Goal: Information Seeking & Learning: Learn about a topic

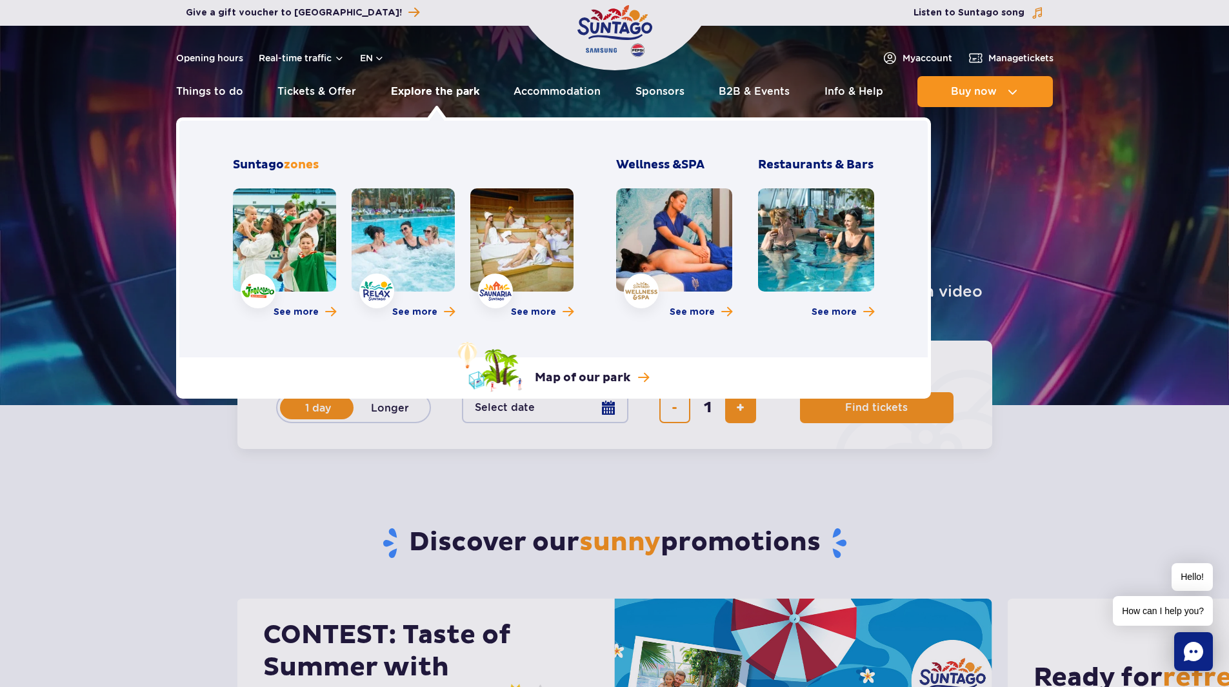
click at [409, 100] on link "Explore the park" at bounding box center [435, 91] width 88 height 31
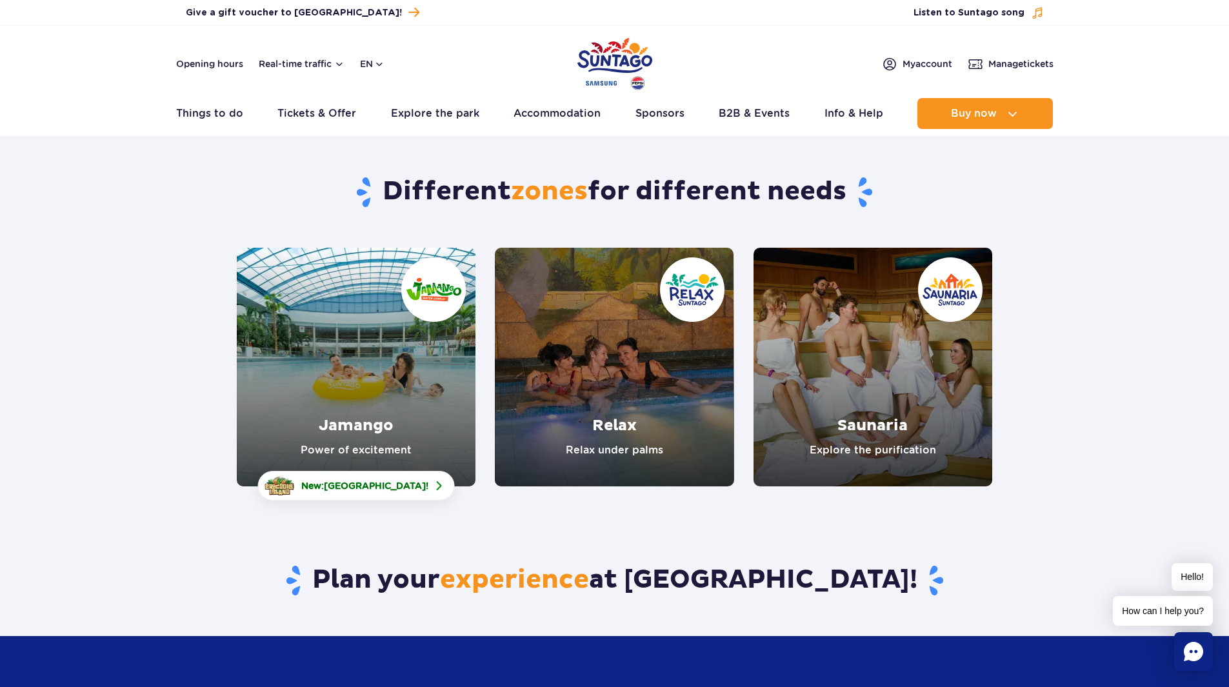
click at [388, 439] on link "Jamango" at bounding box center [356, 367] width 239 height 239
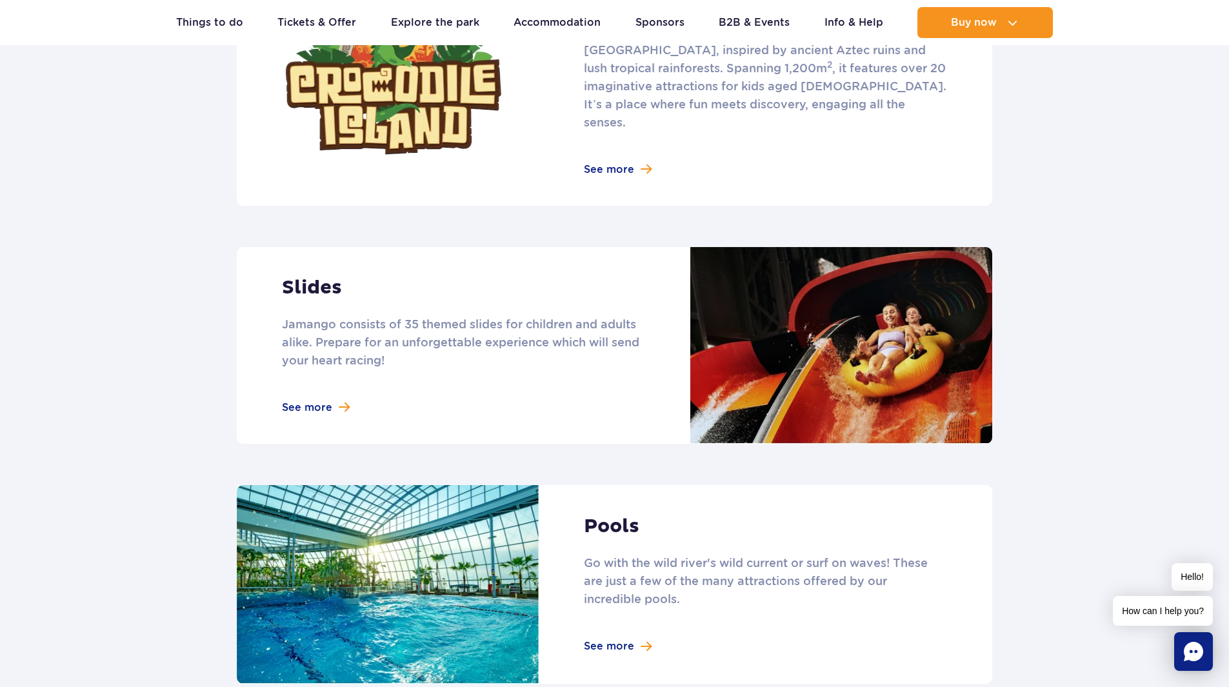
scroll to position [1033, 0]
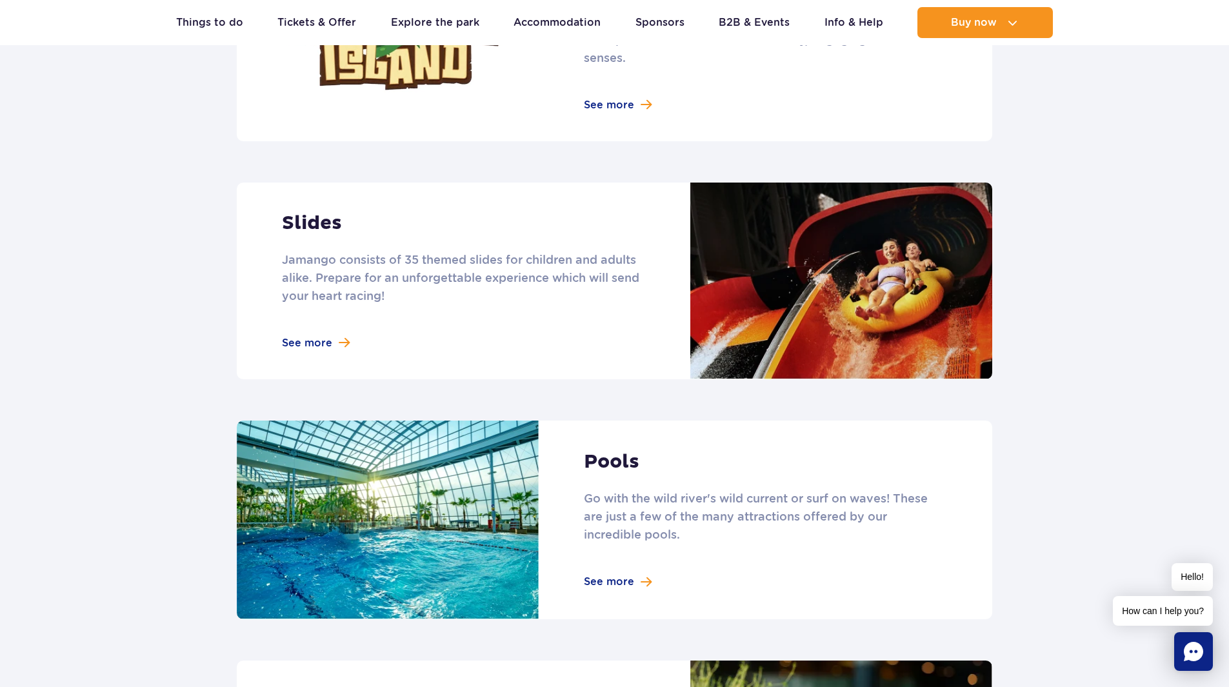
click at [422, 295] on link at bounding box center [615, 281] width 756 height 197
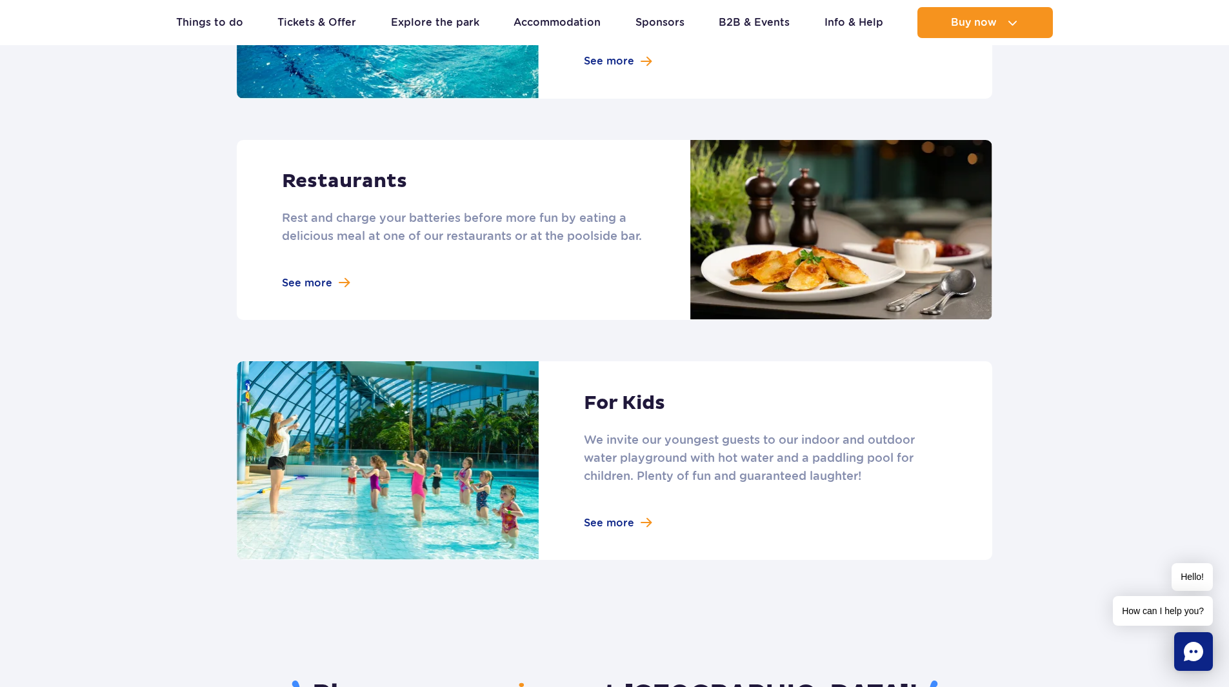
scroll to position [1355, 0]
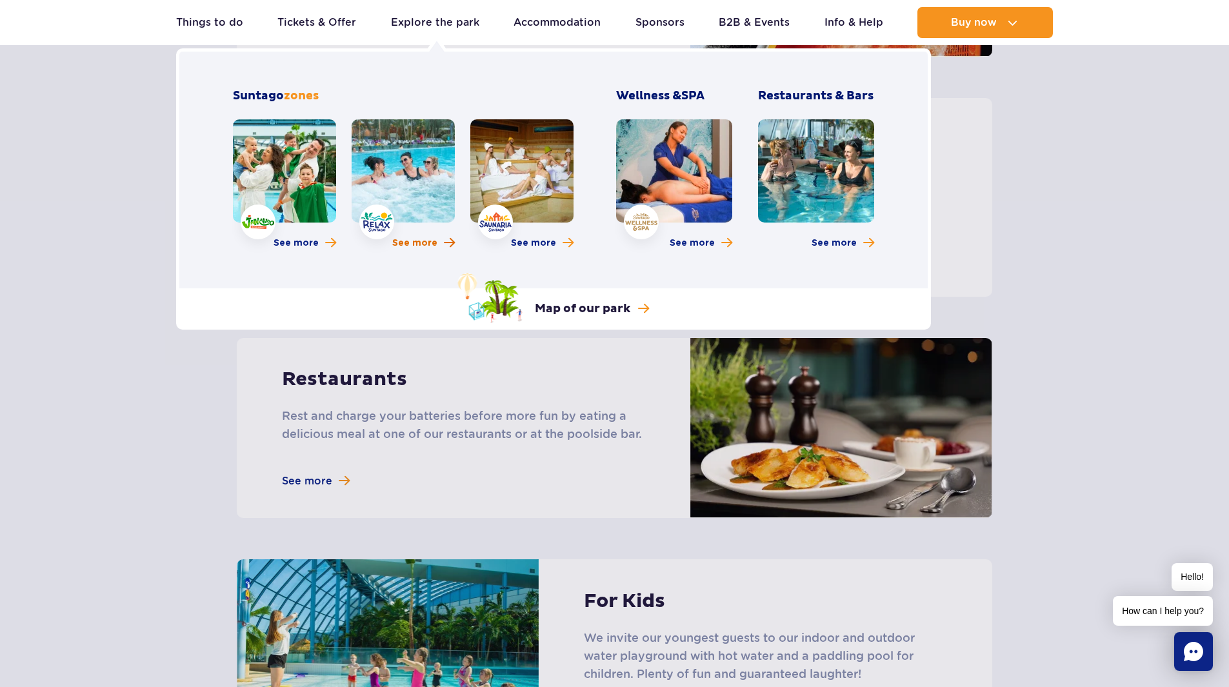
click at [434, 248] on span "See more" at bounding box center [414, 243] width 45 height 13
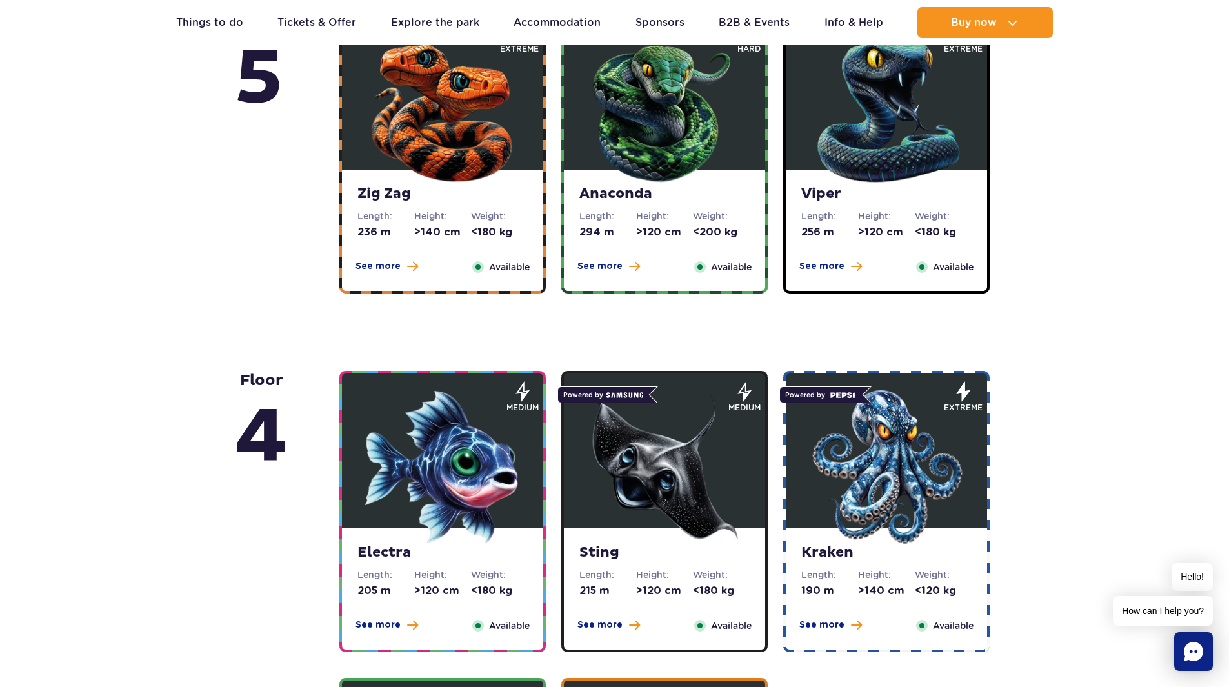
scroll to position [839, 0]
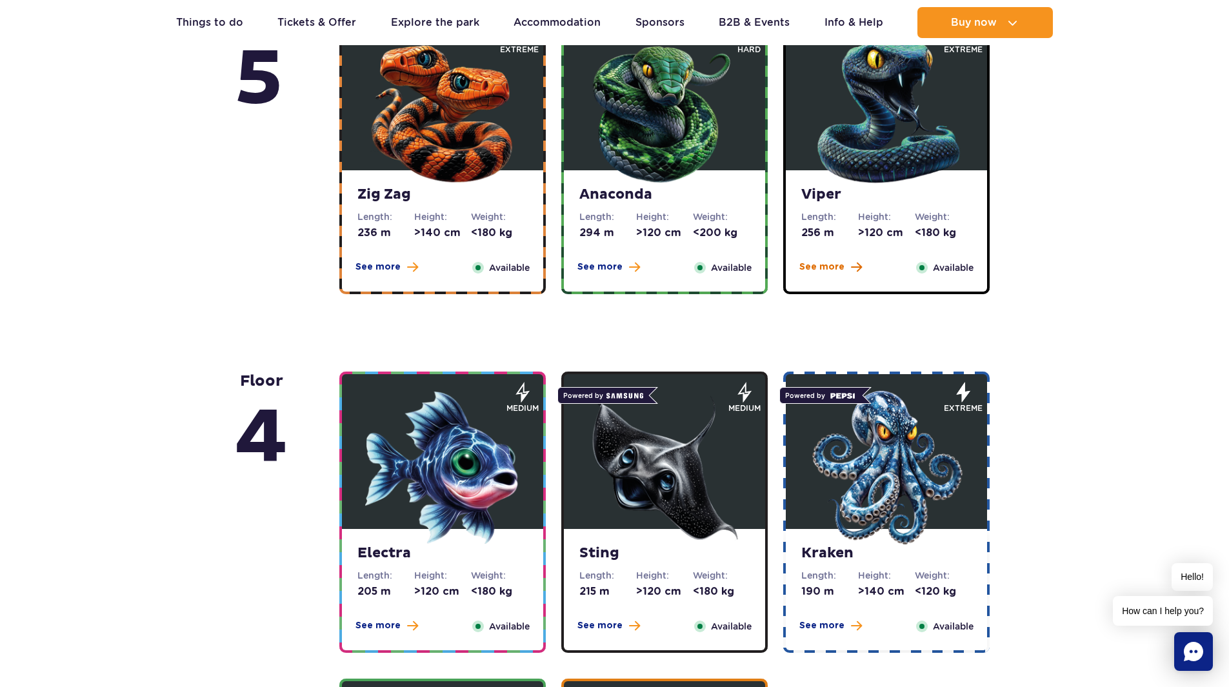
click at [848, 262] on button "See more" at bounding box center [831, 267] width 63 height 13
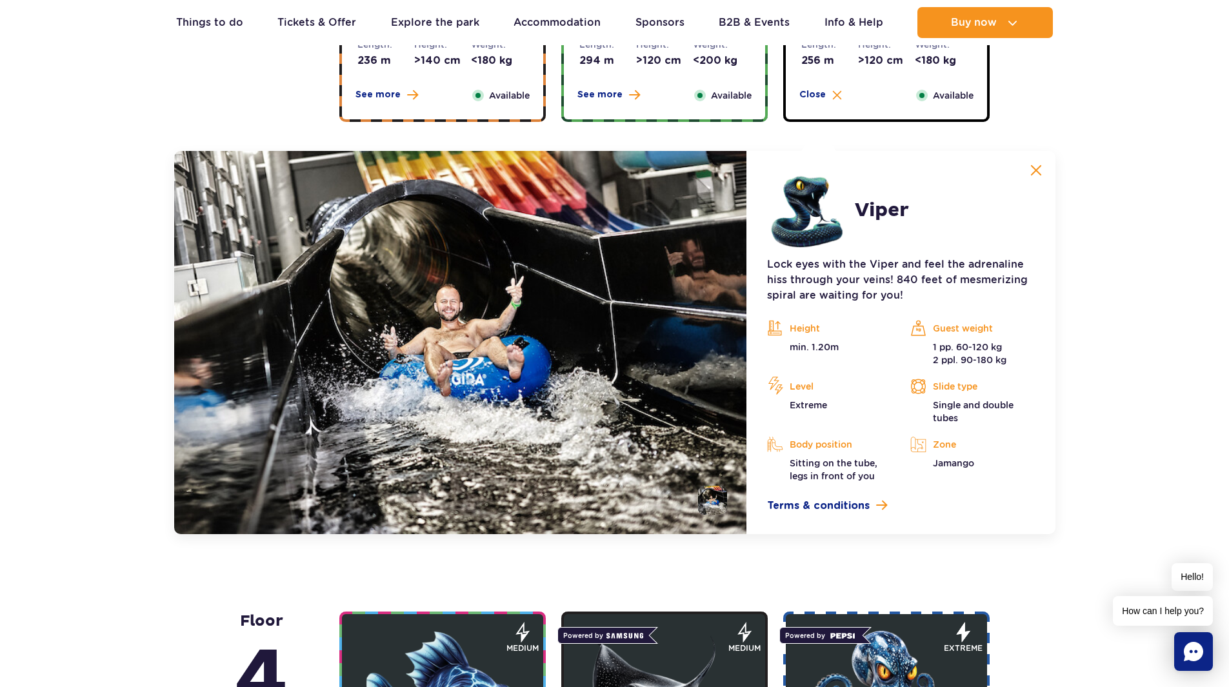
scroll to position [1085, 0]
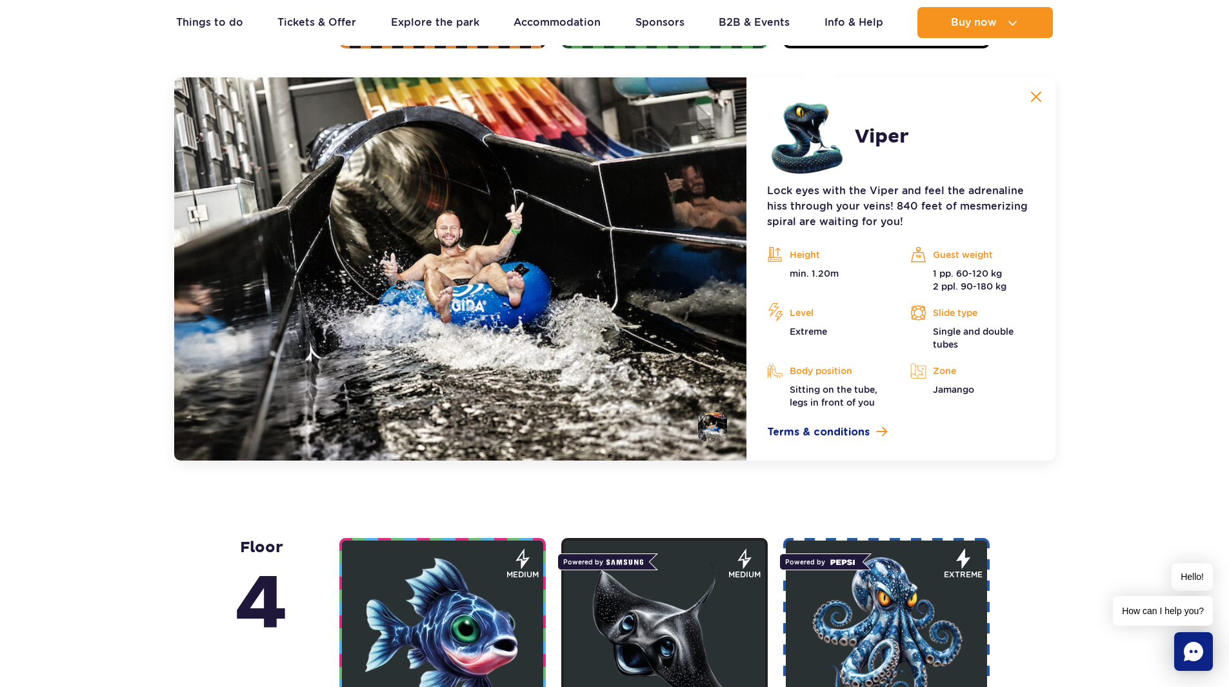
click at [1037, 95] on img at bounding box center [1037, 97] width 12 height 12
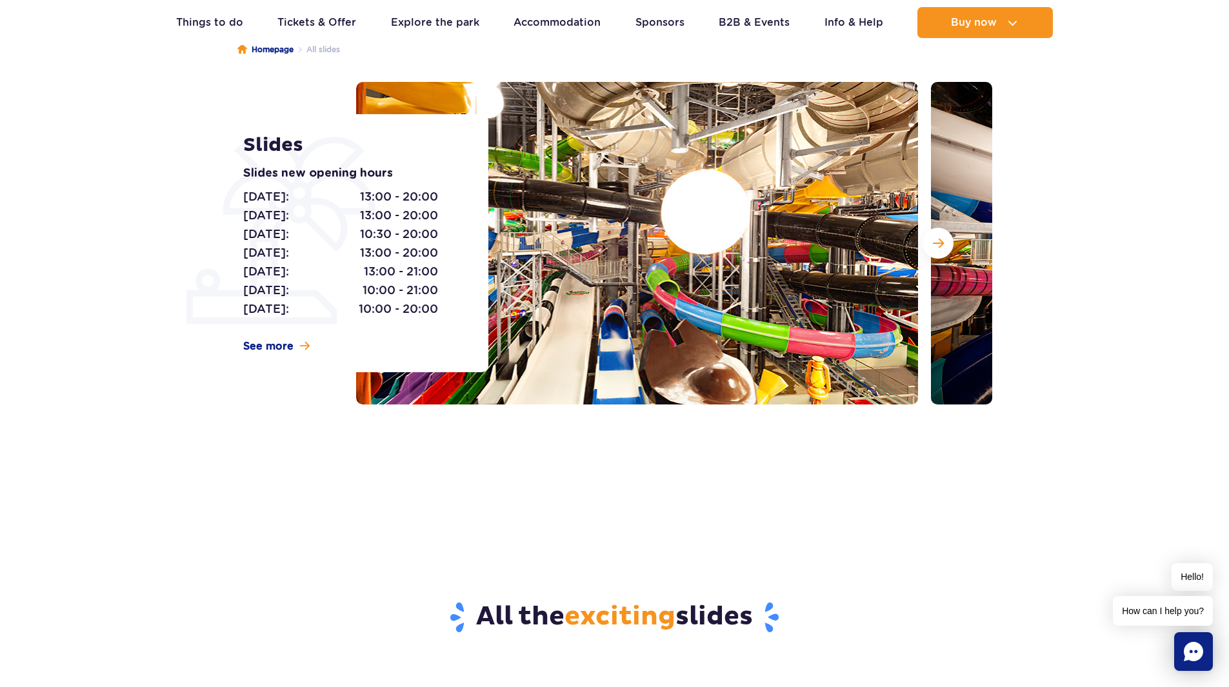
scroll to position [0, 0]
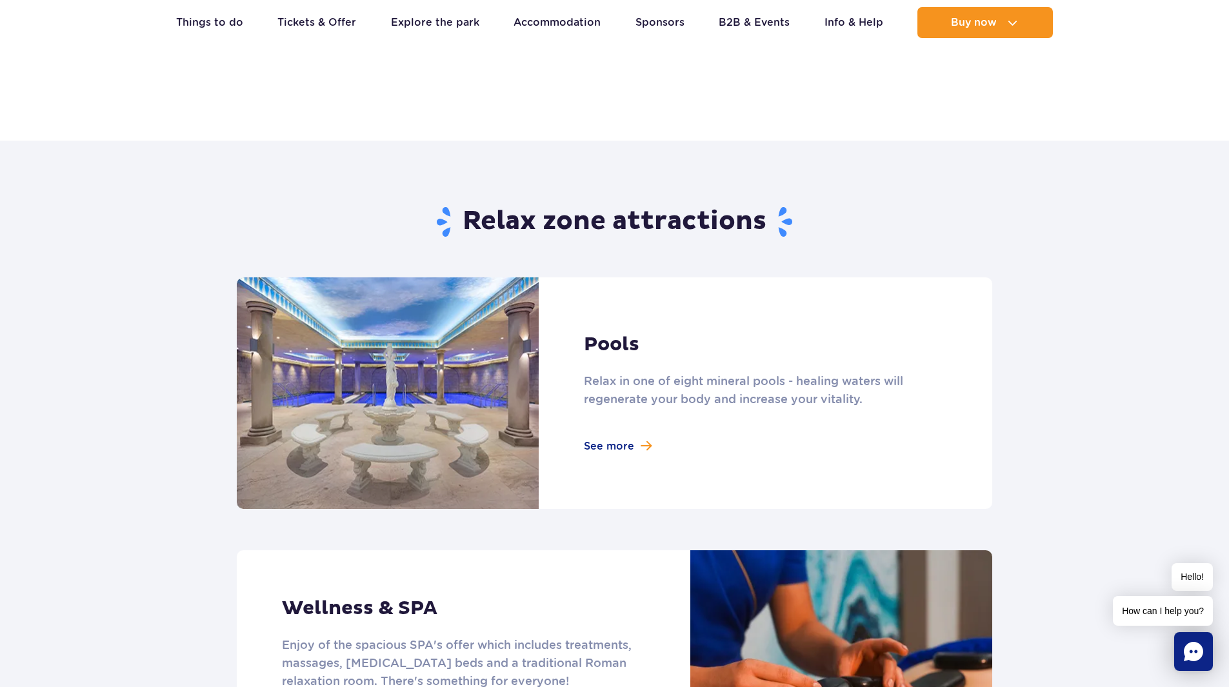
scroll to position [760, 0]
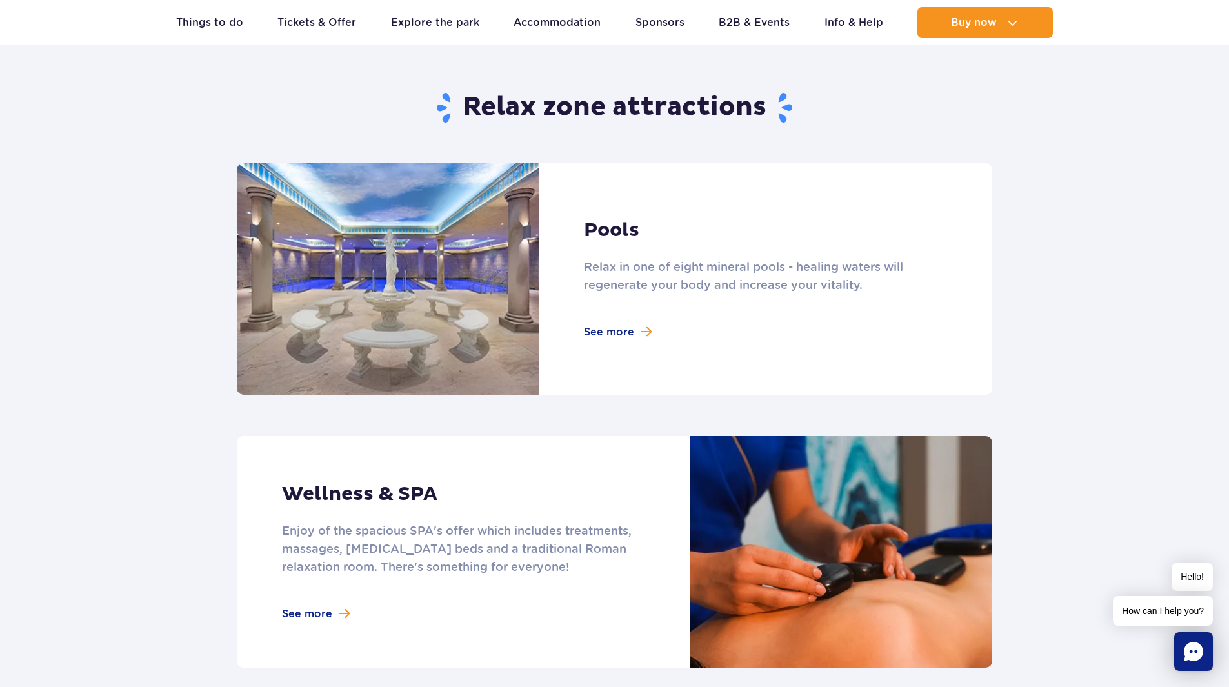
click at [763, 312] on link at bounding box center [615, 279] width 756 height 232
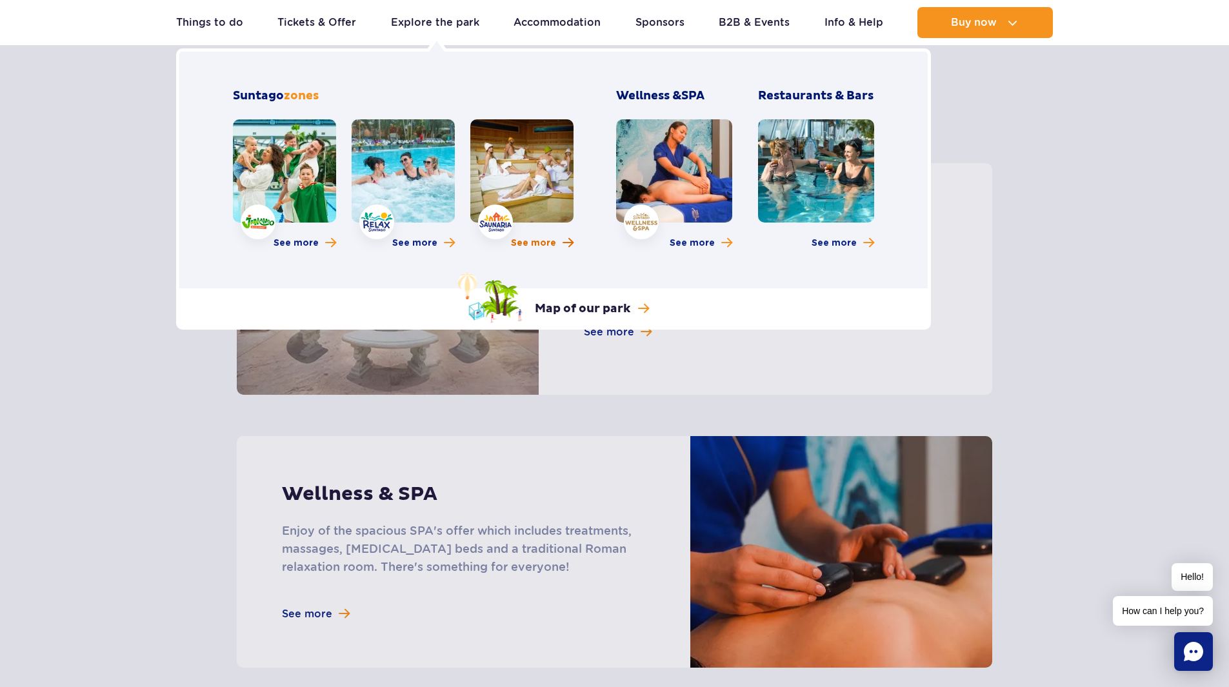
click at [529, 243] on span "See more" at bounding box center [533, 243] width 45 height 13
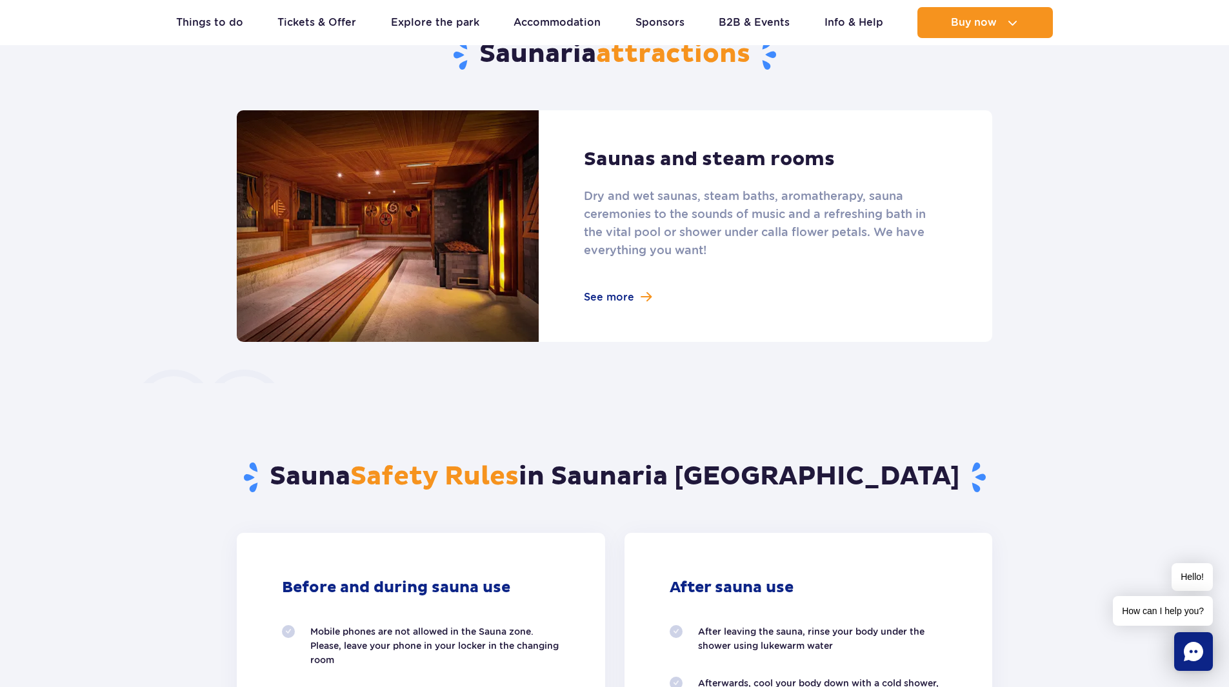
scroll to position [645, 0]
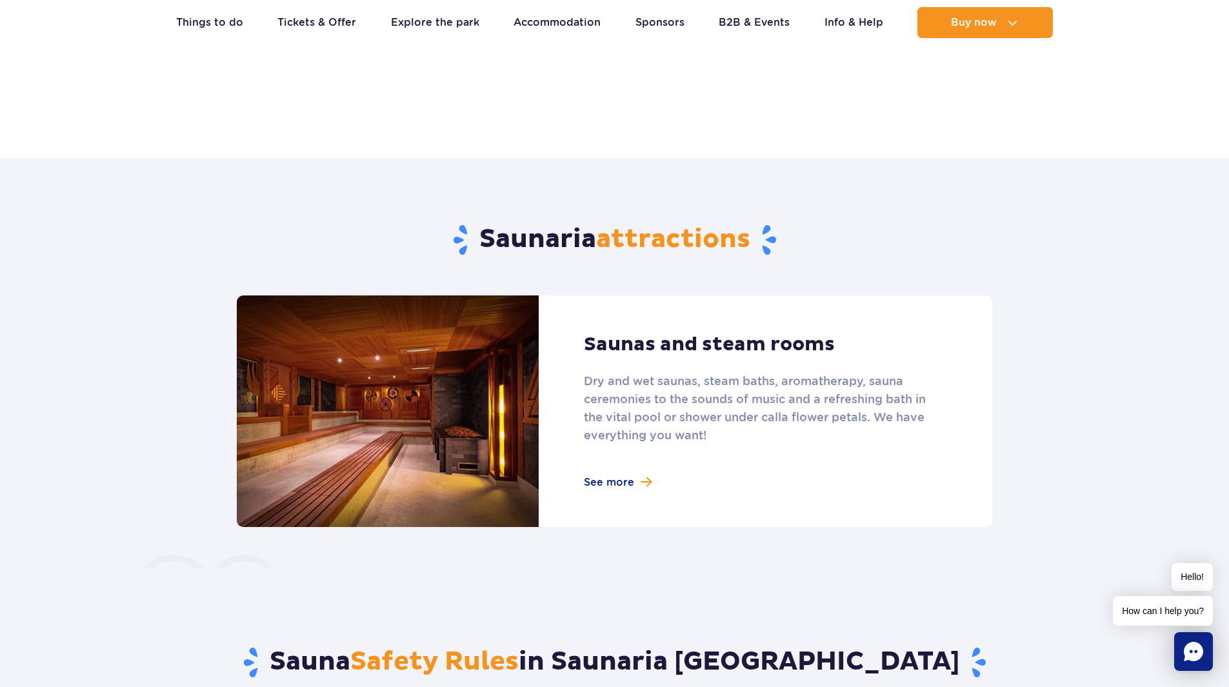
click at [630, 489] on link at bounding box center [615, 412] width 756 height 232
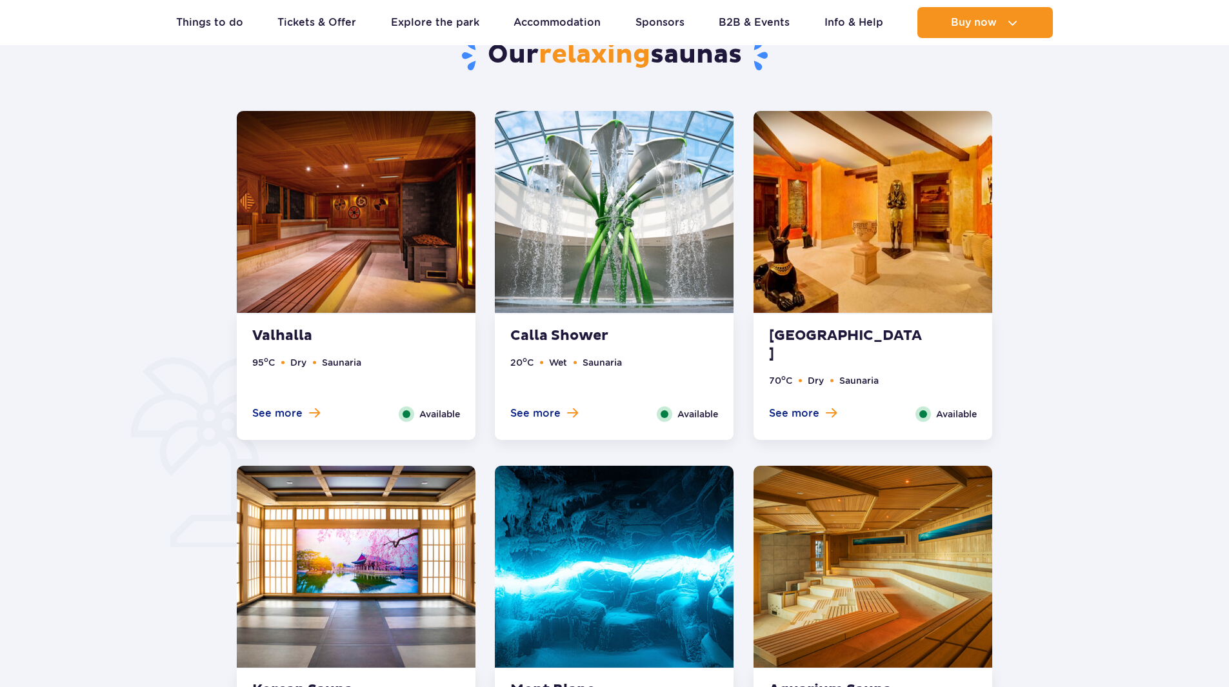
scroll to position [903, 0]
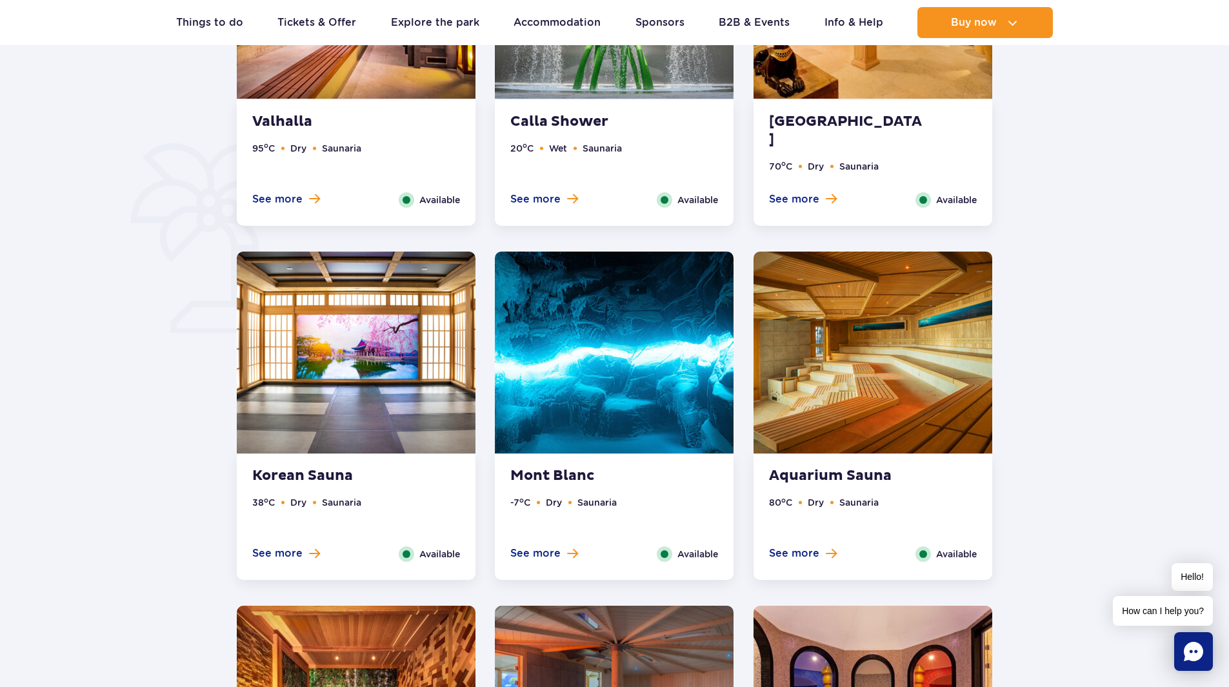
click at [612, 422] on img at bounding box center [614, 353] width 239 height 202
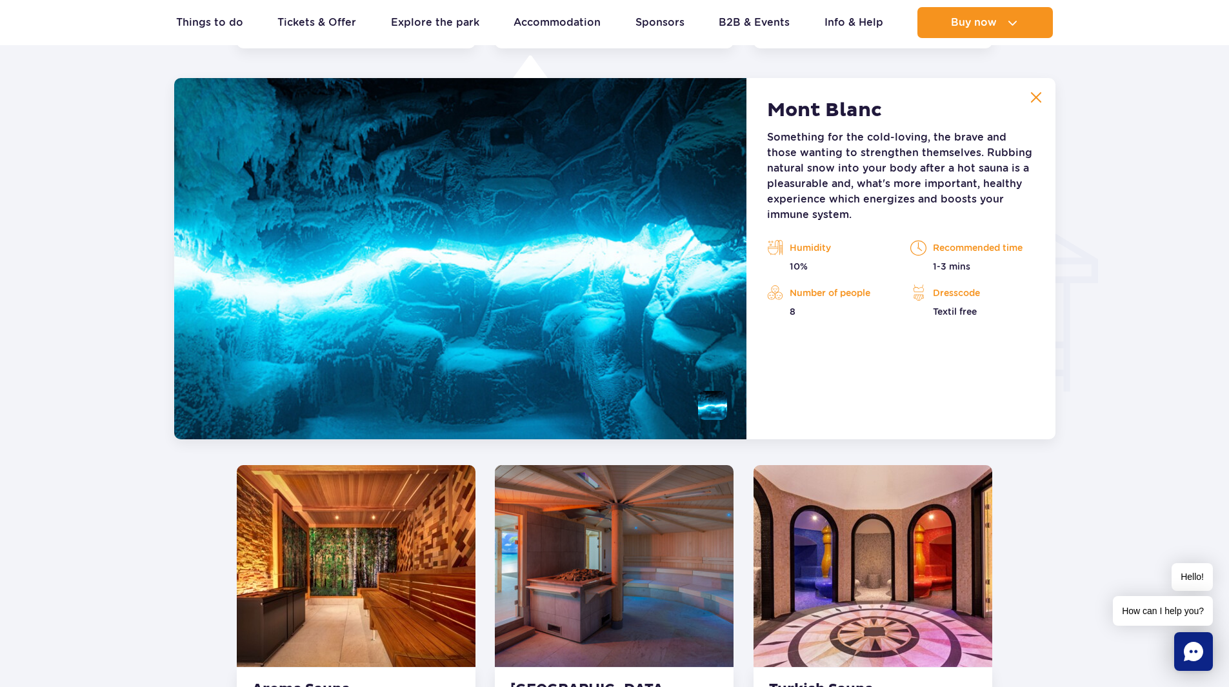
scroll to position [1436, 0]
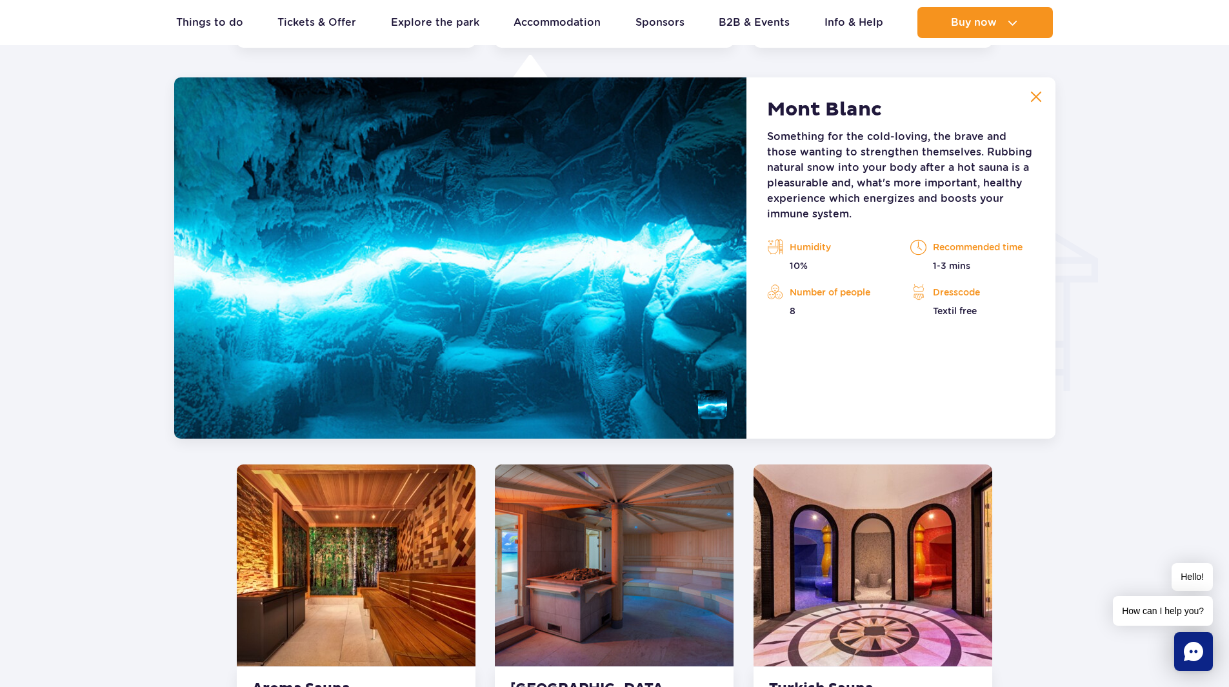
click at [963, 268] on p "1-3 mins" at bounding box center [973, 265] width 124 height 13
click at [1040, 97] on img at bounding box center [1037, 97] width 12 height 12
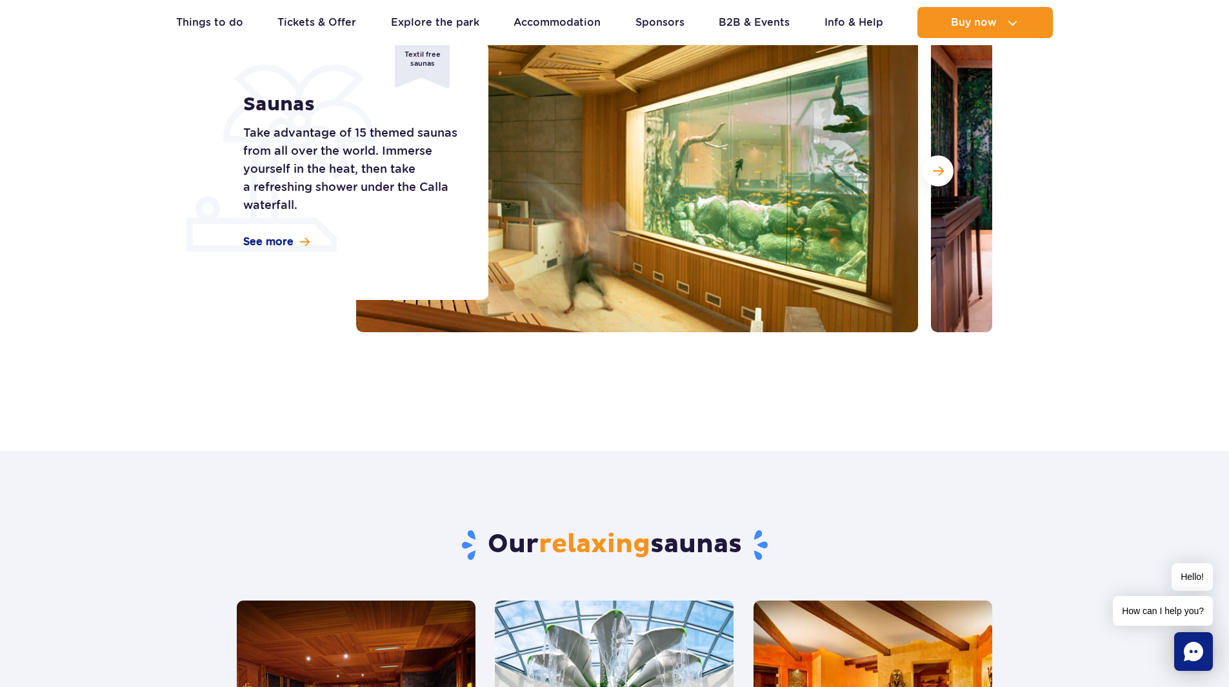
scroll to position [81, 0]
